Goal: Complete application form

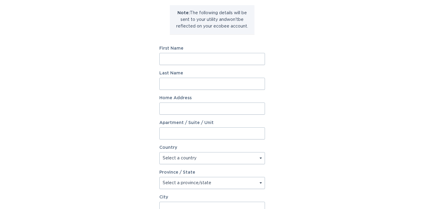
scroll to position [61, 0]
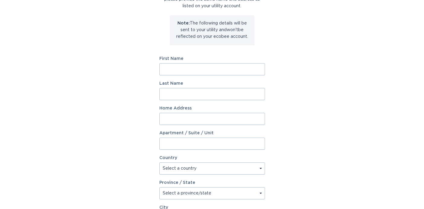
click at [188, 69] on input "First Name" at bounding box center [212, 69] width 106 height 12
type input "[PERSON_NAME]"
drag, startPoint x: 181, startPoint y: 68, endPoint x: 155, endPoint y: 66, distance: 26.3
click at [159, 66] on input "[PERSON_NAME]" at bounding box center [212, 69] width 106 height 12
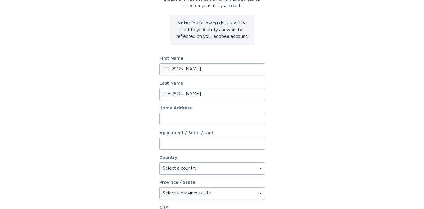
type input "[PERSON_NAME]"
click at [175, 119] on input "Home Address" at bounding box center [212, 119] width 106 height 12
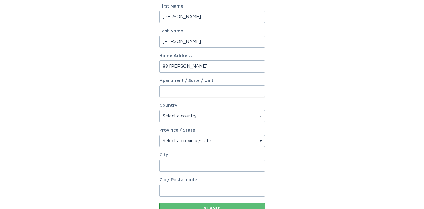
scroll to position [114, 0]
type input "88 [PERSON_NAME]"
select select "CA"
click option "[GEOGRAPHIC_DATA]" at bounding box center [0, 0] width 0 height 0
click at [159, 134] on select "Select a province/state [GEOGRAPHIC_DATA] [GEOGRAPHIC_DATA] [GEOGRAPHIC_DATA] […" at bounding box center [212, 140] width 106 height 12
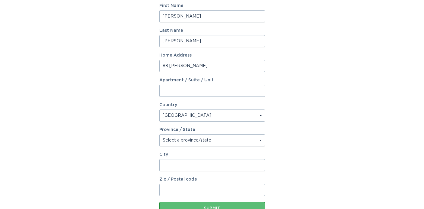
select select "ON"
click option "[GEOGRAPHIC_DATA]" at bounding box center [0, 0] width 0 height 0
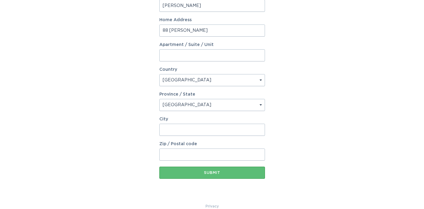
scroll to position [152, 0]
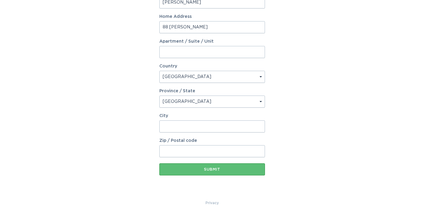
click at [180, 129] on input "City" at bounding box center [212, 126] width 106 height 12
type input "[GEOGRAPHIC_DATA]"
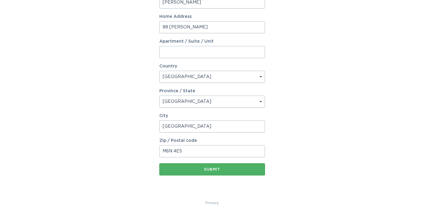
type input "M6N 4E5"
click at [195, 169] on div "Submit" at bounding box center [212, 169] width 100 height 4
